Goal: Information Seeking & Learning: Learn about a topic

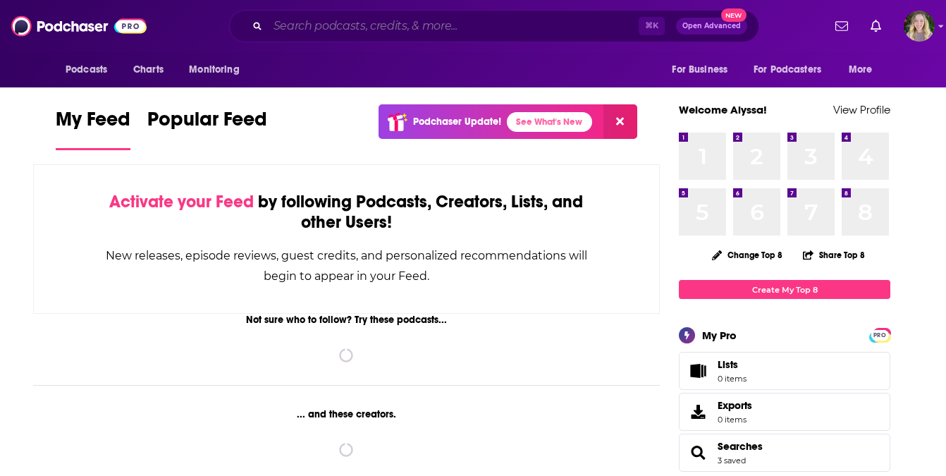
click at [340, 29] on input "Search podcasts, credits, & more..." at bounding box center [453, 26] width 371 height 23
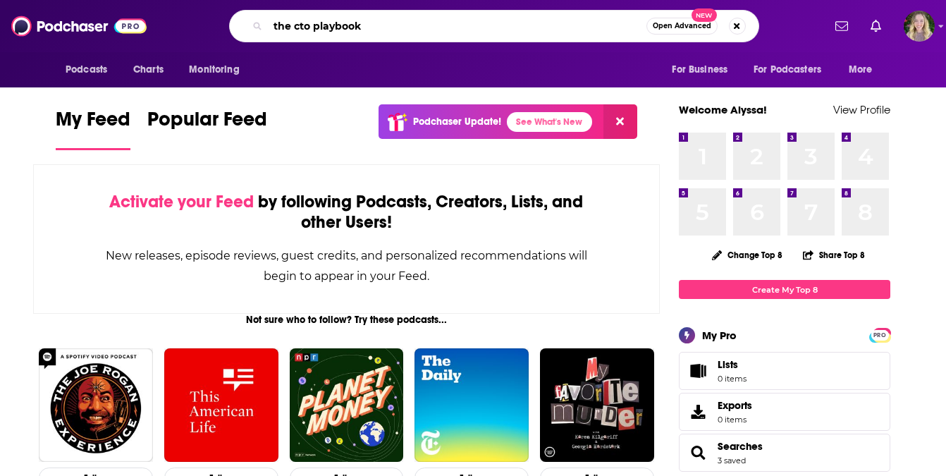
type input "the cto playbook"
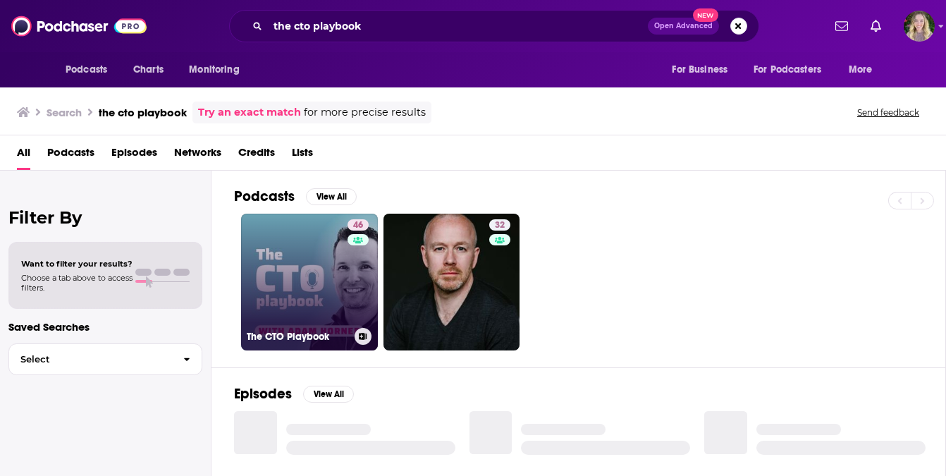
click at [317, 277] on link "46 The CTO Playbook" at bounding box center [309, 282] width 137 height 137
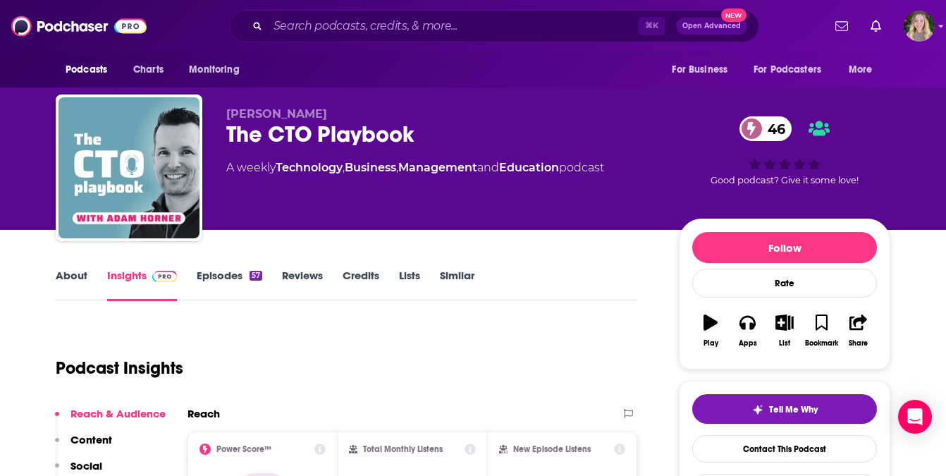
click at [77, 287] on link "About" at bounding box center [72, 285] width 32 height 32
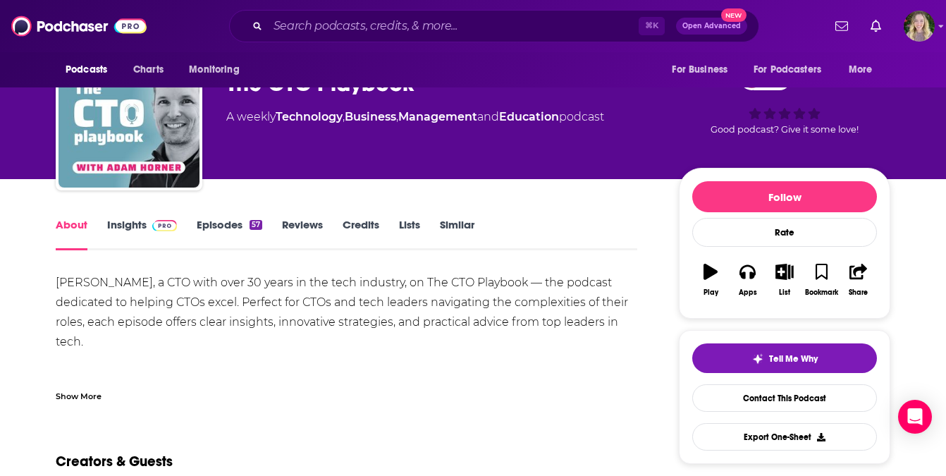
scroll to position [56, 0]
